Goal: Task Accomplishment & Management: Manage account settings

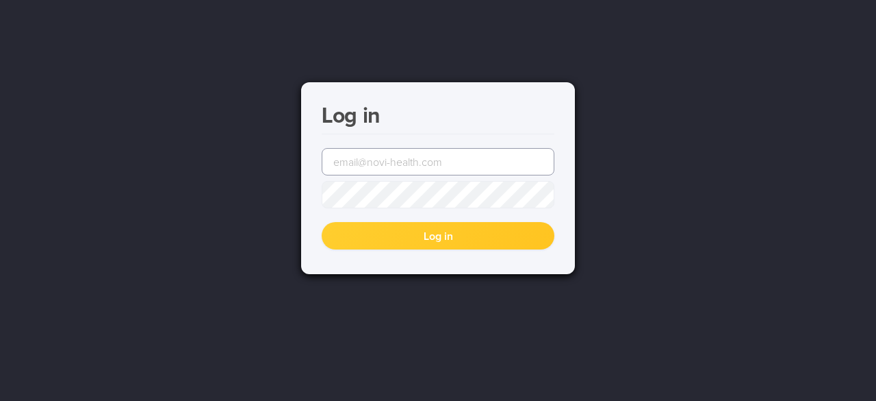
click at [433, 168] on input "email" at bounding box center [438, 161] width 233 height 27
type input "[EMAIL_ADDRESS][DOMAIN_NAME]"
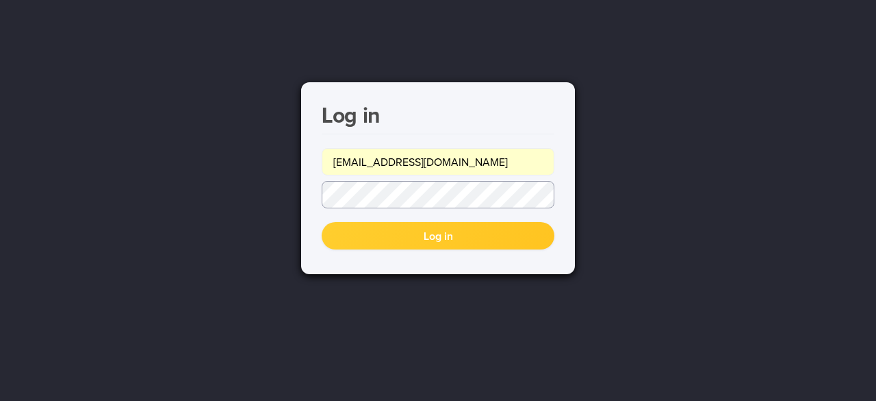
click at [322, 222] on button "Log in" at bounding box center [438, 235] width 233 height 27
click at [475, 231] on button "Log in" at bounding box center [438, 235] width 233 height 27
click at [429, 235] on button "Log in" at bounding box center [438, 235] width 233 height 27
click at [429, 238] on button "Log in" at bounding box center [438, 235] width 233 height 27
click at [322, 222] on button "Log in" at bounding box center [438, 235] width 233 height 27
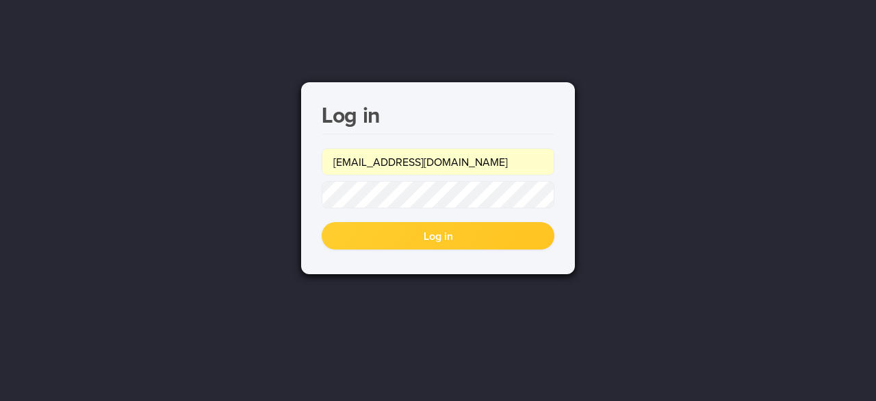
click at [479, 240] on button "Log in" at bounding box center [438, 235] width 233 height 27
click at [309, 197] on div "Log in [PERSON_NAME][EMAIL_ADDRESS][DOMAIN_NAME] Log in" at bounding box center [438, 178] width 274 height 192
click at [449, 231] on button "Log in" at bounding box center [438, 235] width 233 height 27
click at [467, 245] on button "Log in" at bounding box center [438, 235] width 233 height 27
